Goal: Task Accomplishment & Management: Manage account settings

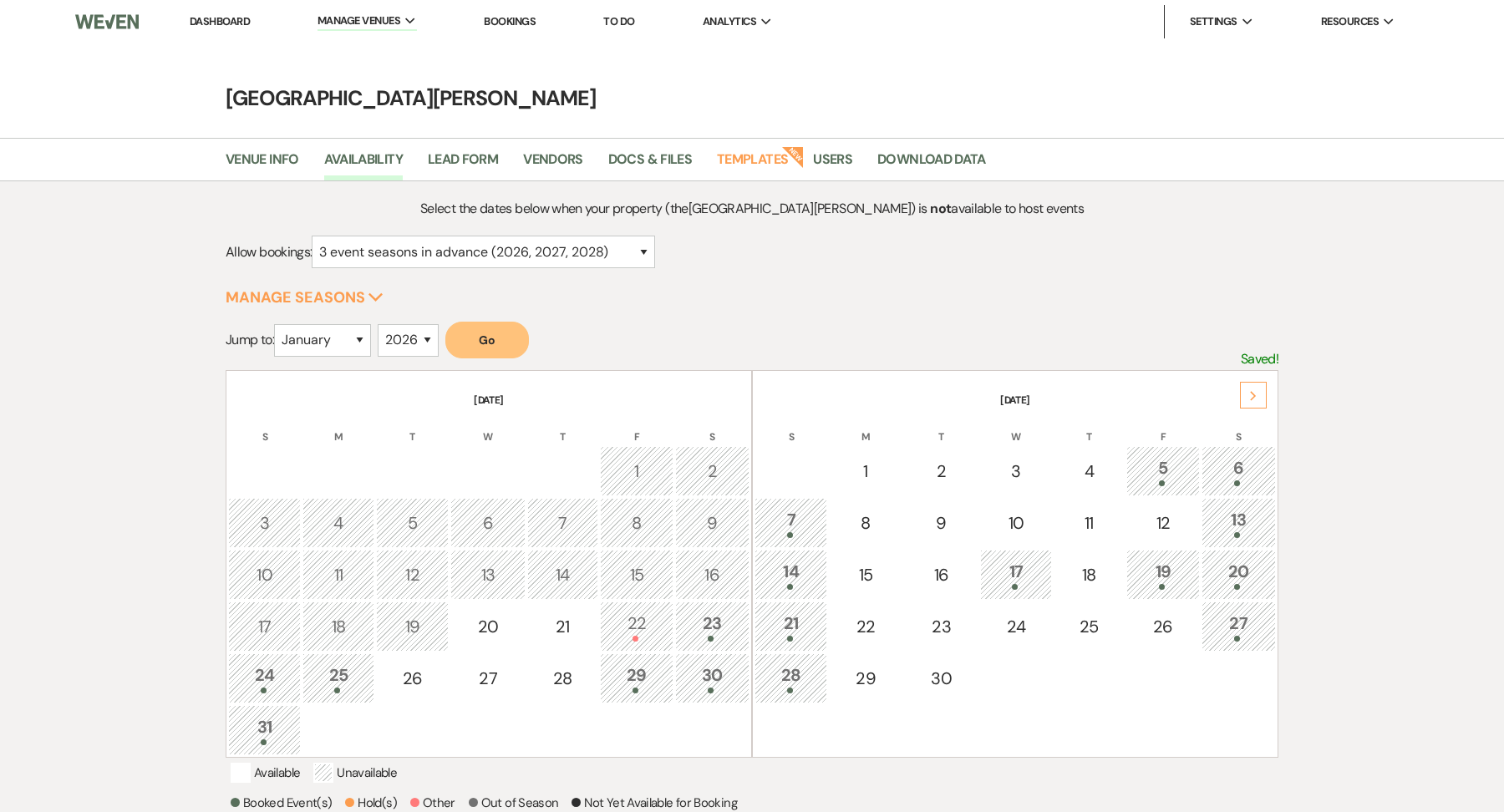
select select "3"
select select "2026"
click at [346, 330] on select "January February March April May June July August September October November De…" at bounding box center [322, 340] width 97 height 33
select select "7"
click at [518, 344] on button "Go" at bounding box center [487, 339] width 83 height 36
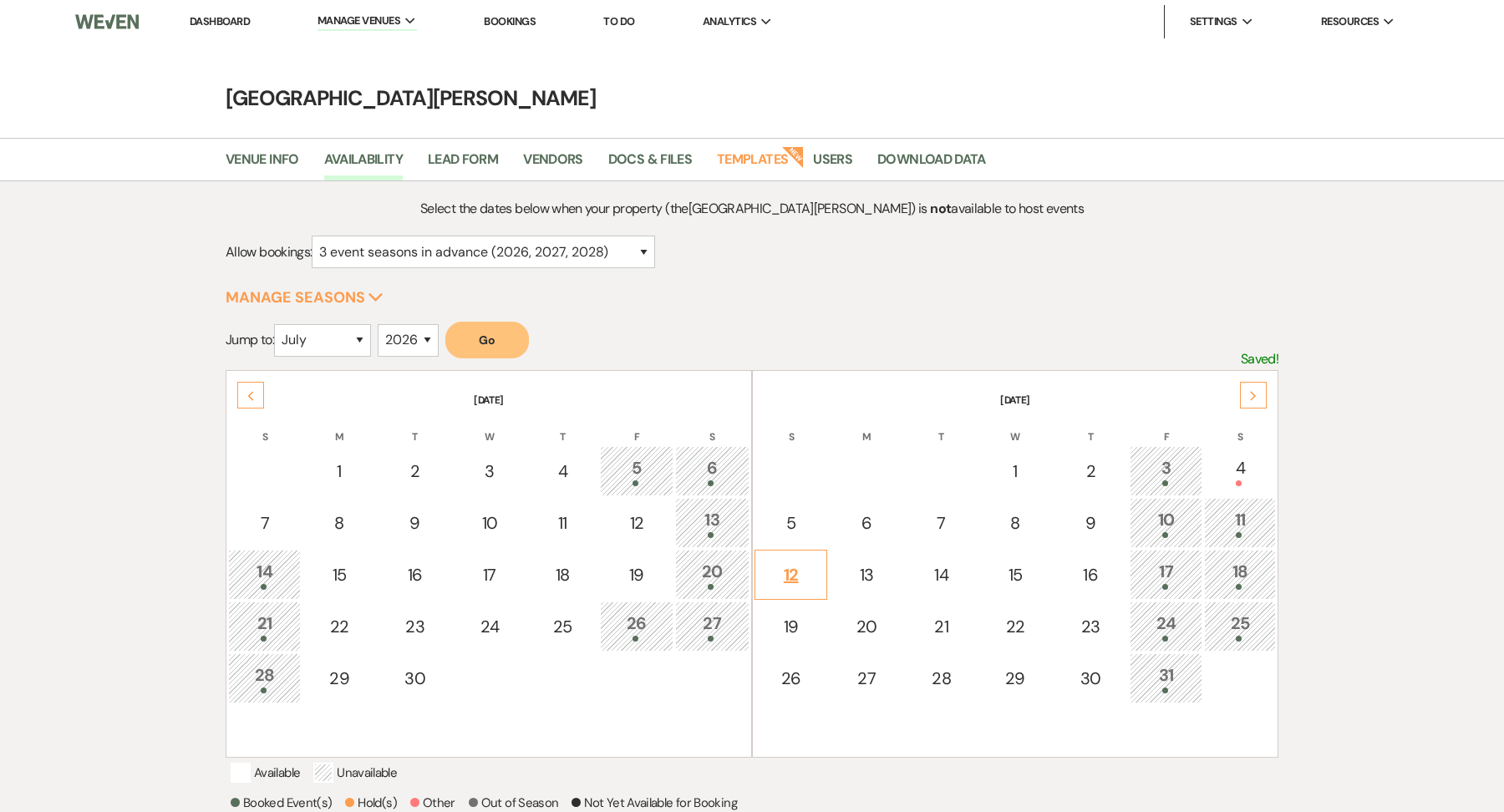
click at [797, 576] on div "12" at bounding box center [791, 574] width 55 height 25
select select "other"
select select "false"
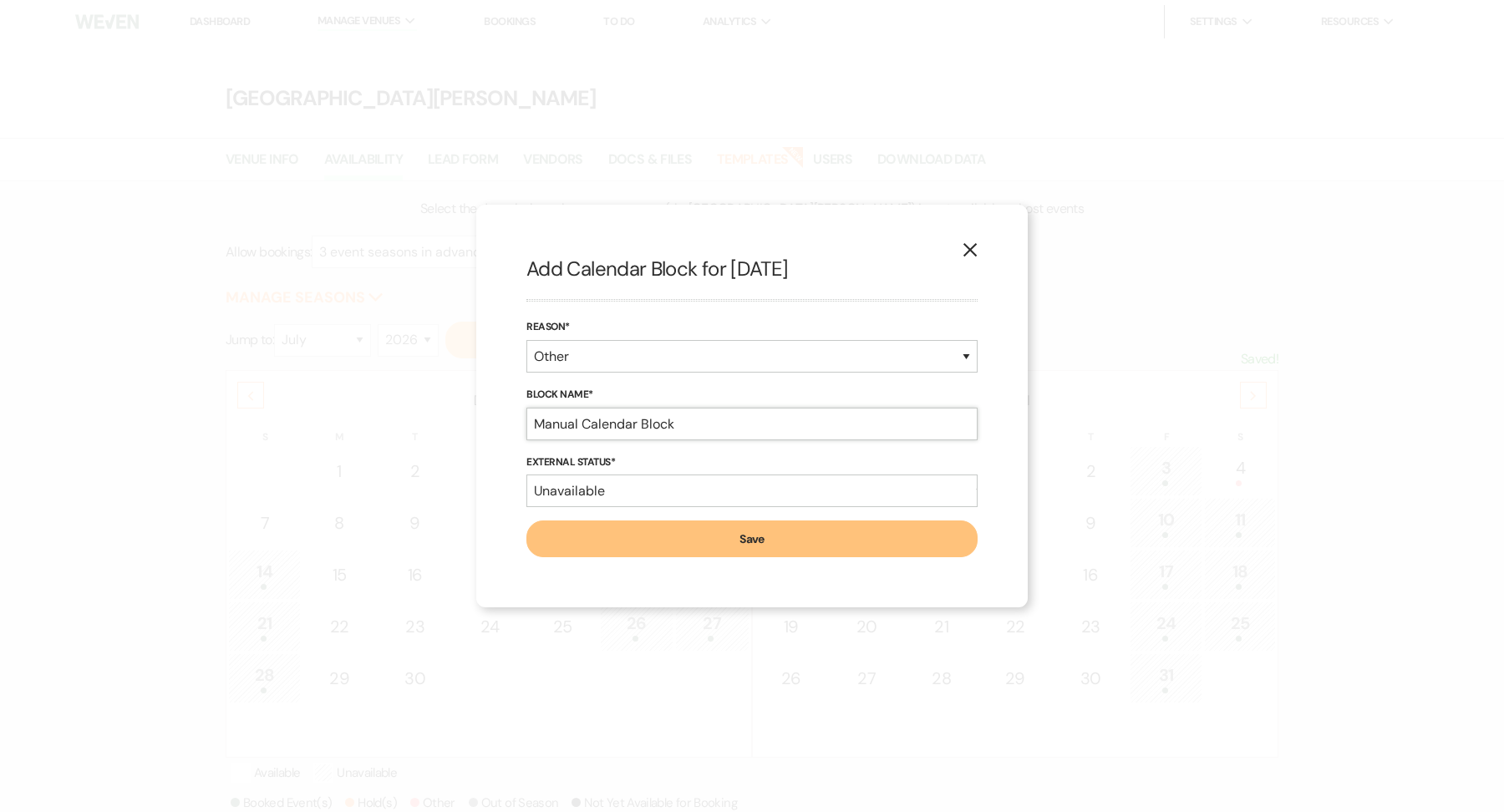
drag, startPoint x: 694, startPoint y: 429, endPoint x: 418, endPoint y: 426, distance: 276.0
click at [418, 426] on div "X Add Calendar Block for [DATE] Reason* Booked Event Hold Other Block Name* Man…" at bounding box center [752, 406] width 1504 height 812
type input "Soft Hold Ends: [DATE] [PERSON_NAME]/[PERSON_NAME] [PHONE_NUMBER]"
click at [778, 546] on button "Save" at bounding box center [752, 538] width 451 height 36
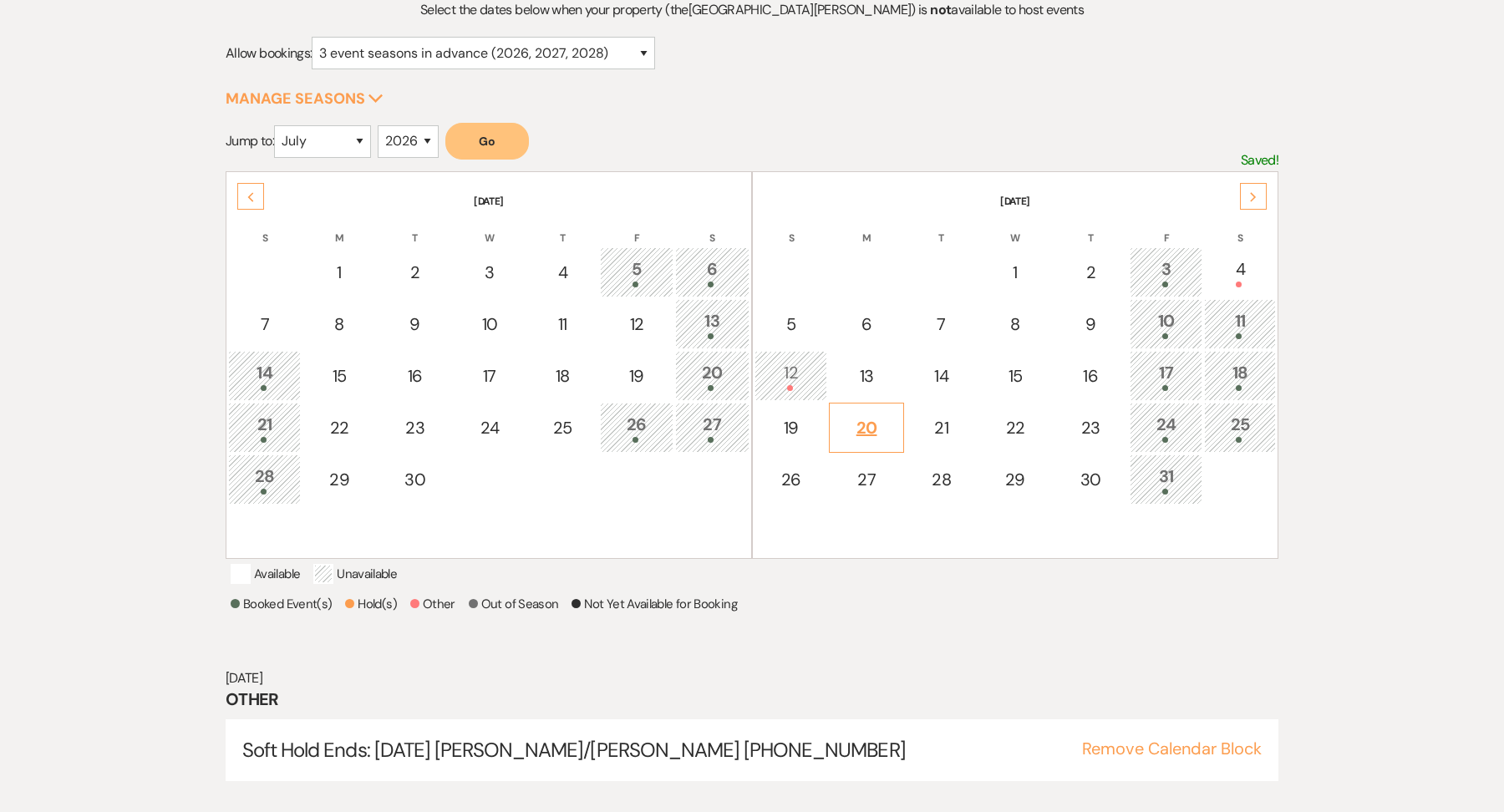
scroll to position [223, 0]
